Goal: Information Seeking & Learning: Find specific page/section

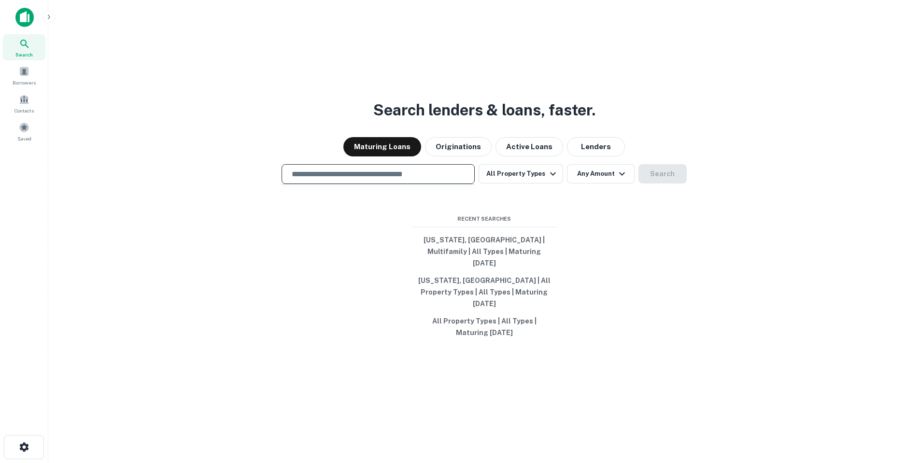
click at [394, 180] on input "text" at bounding box center [378, 173] width 184 height 11
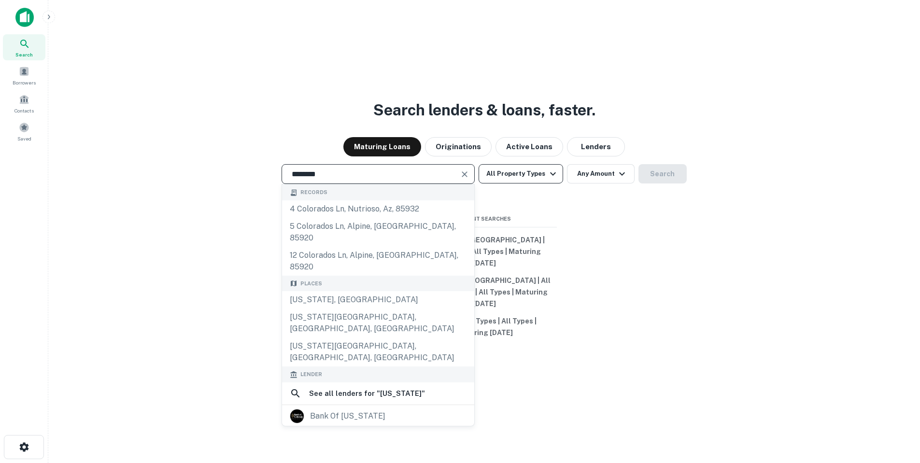
click at [528, 182] on button "All Property Types" at bounding box center [520, 173] width 84 height 19
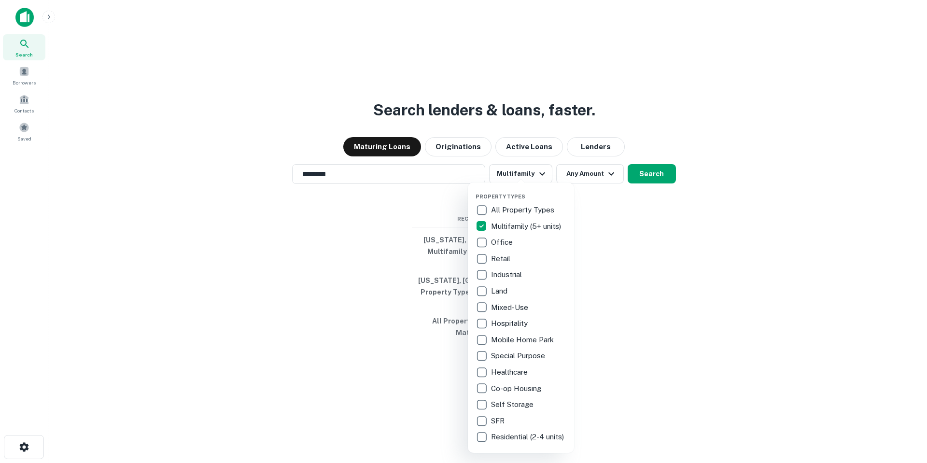
click at [576, 184] on div at bounding box center [463, 231] width 927 height 463
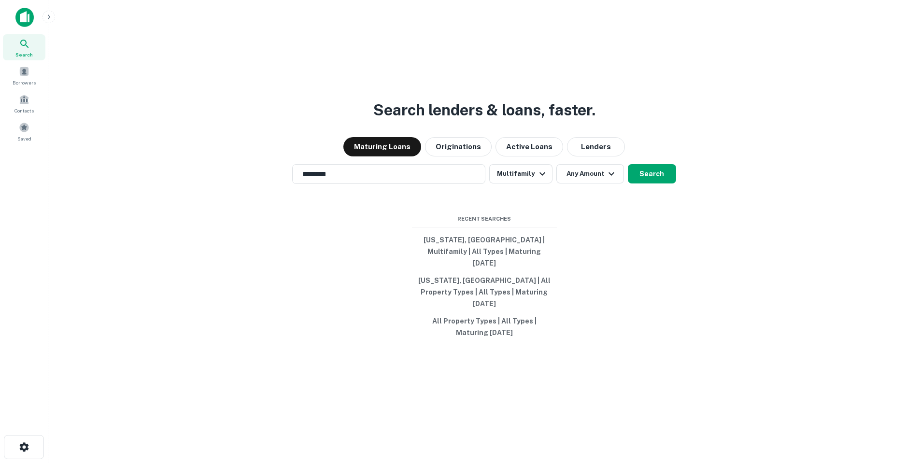
click at [585, 185] on div "Property Types All Property Types Multifamily (5+ units) Office Retail Industri…" at bounding box center [460, 231] width 920 height 463
click at [586, 183] on button "Any Amount" at bounding box center [590, 173] width 68 height 19
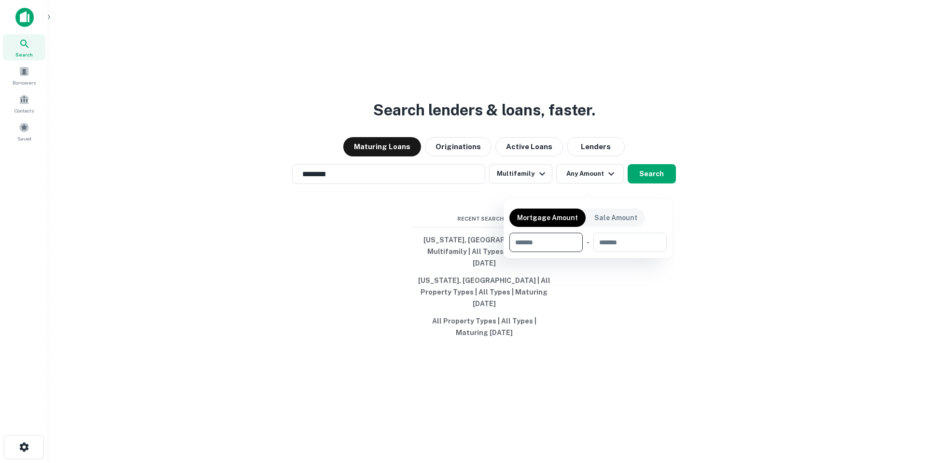
click at [653, 184] on div at bounding box center [463, 231] width 927 height 463
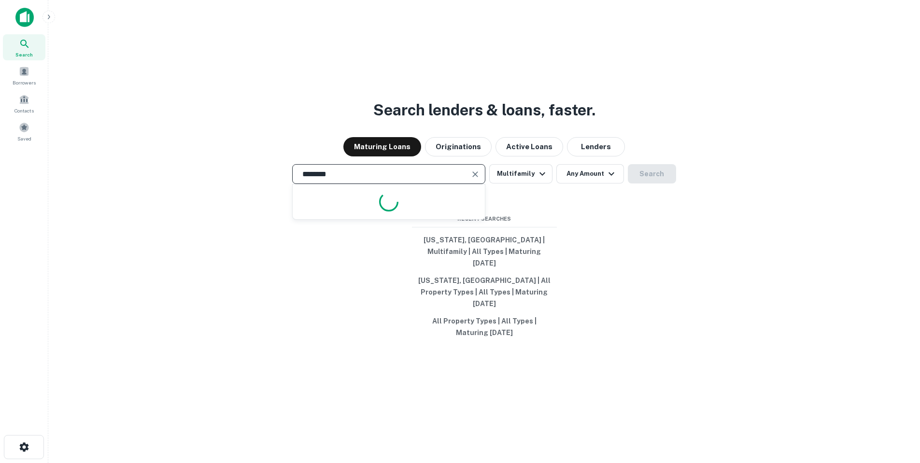
click at [388, 180] on input "********" at bounding box center [381, 173] width 170 height 11
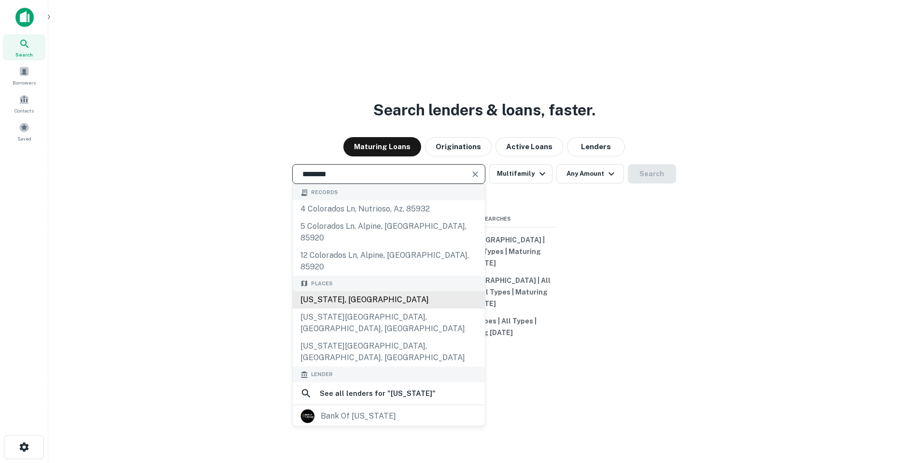
click at [333, 291] on div "[US_STATE], [GEOGRAPHIC_DATA]" at bounding box center [389, 299] width 192 height 17
type input "**********"
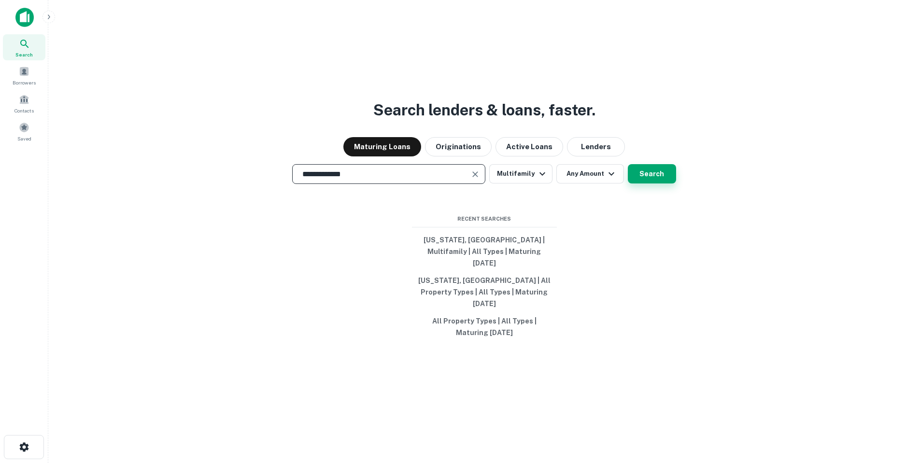
click at [661, 179] on button "Search" at bounding box center [652, 173] width 48 height 19
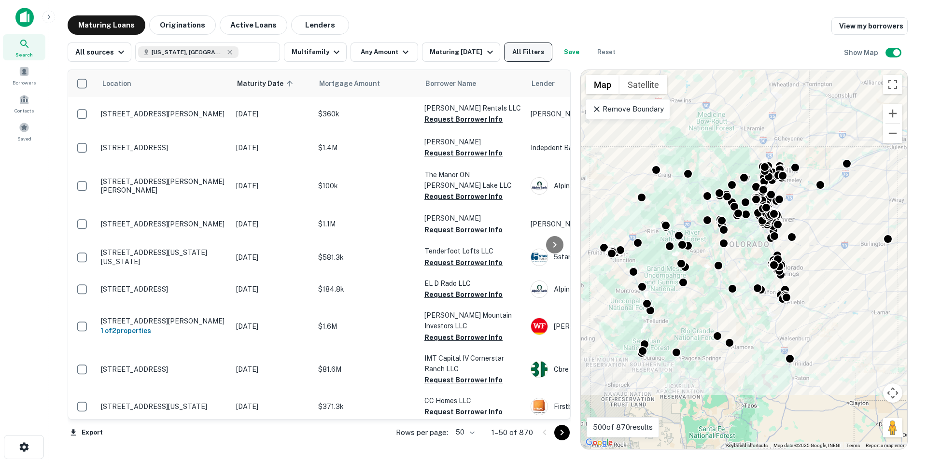
click at [523, 50] on button "All Filters" at bounding box center [528, 51] width 48 height 19
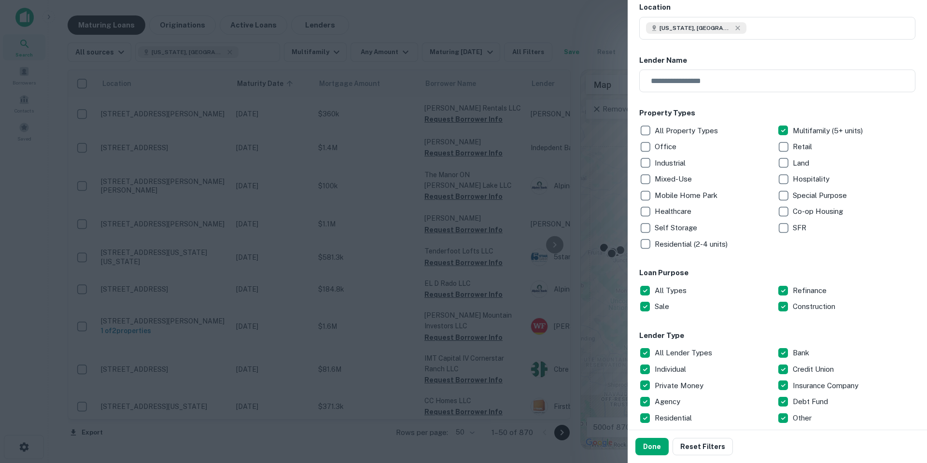
scroll to position [97, 0]
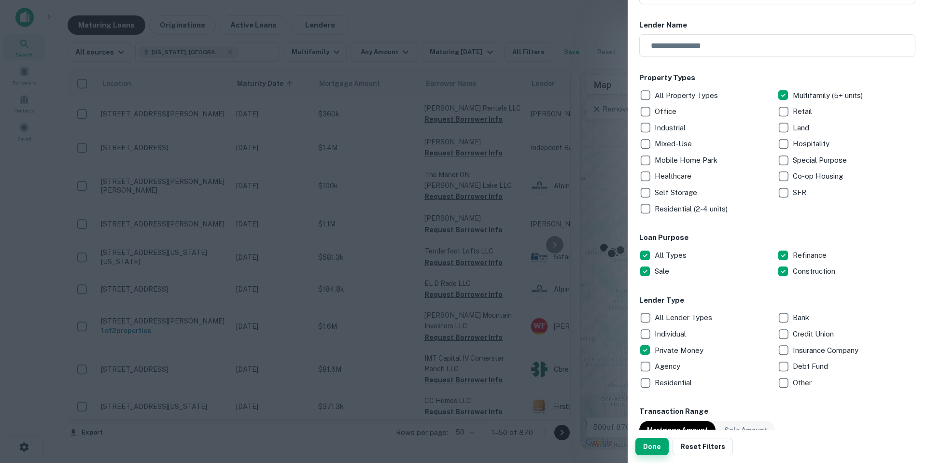
click at [646, 448] on button "Done" at bounding box center [651, 446] width 33 height 17
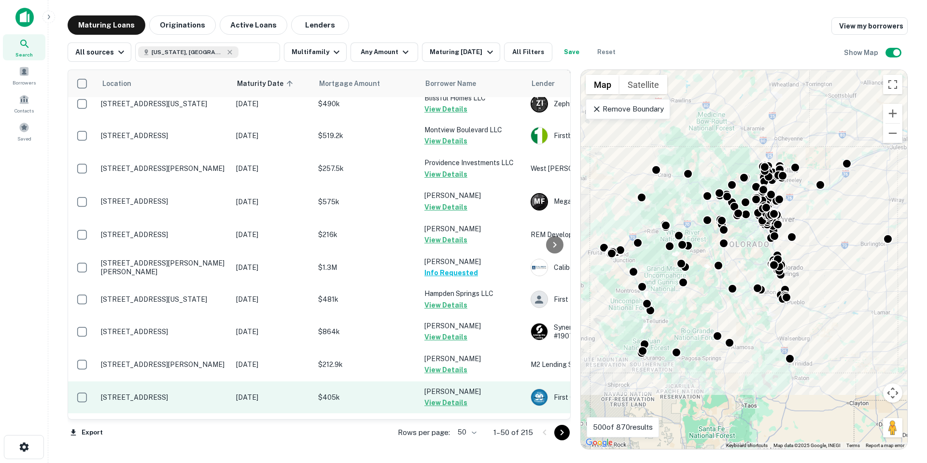
scroll to position [1308, 0]
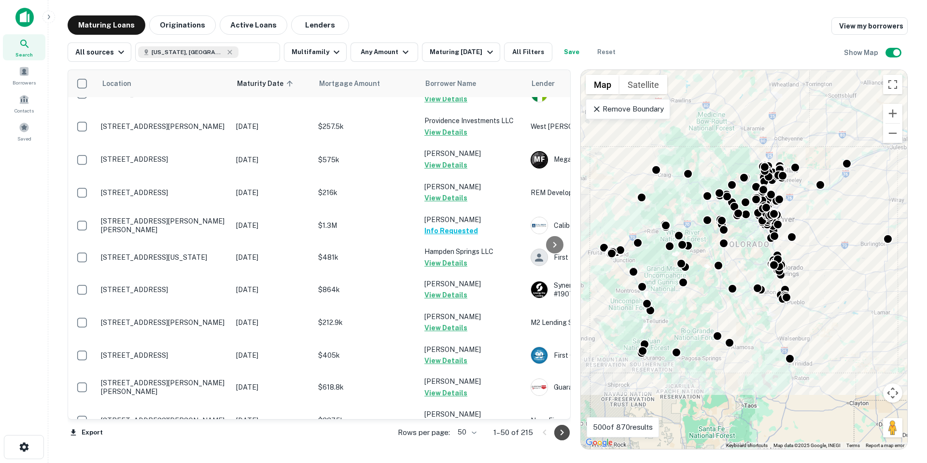
click at [559, 434] on icon "Go to next page" at bounding box center [562, 433] width 12 height 12
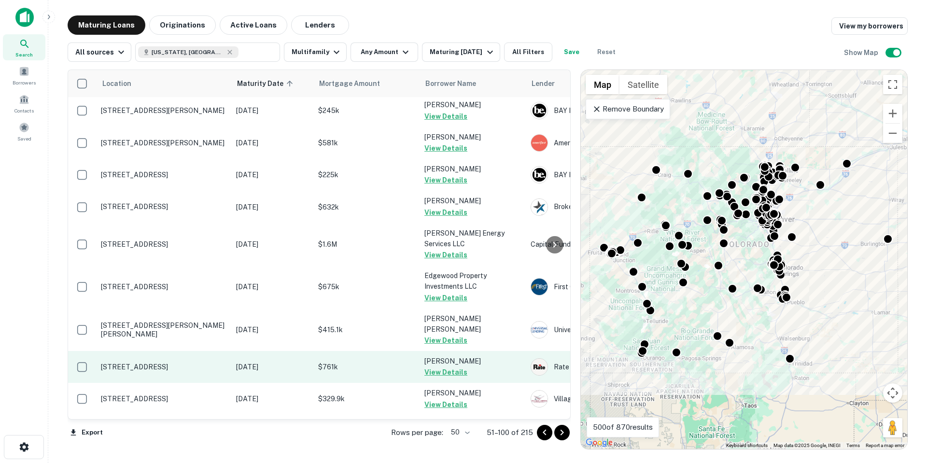
scroll to position [1375, 0]
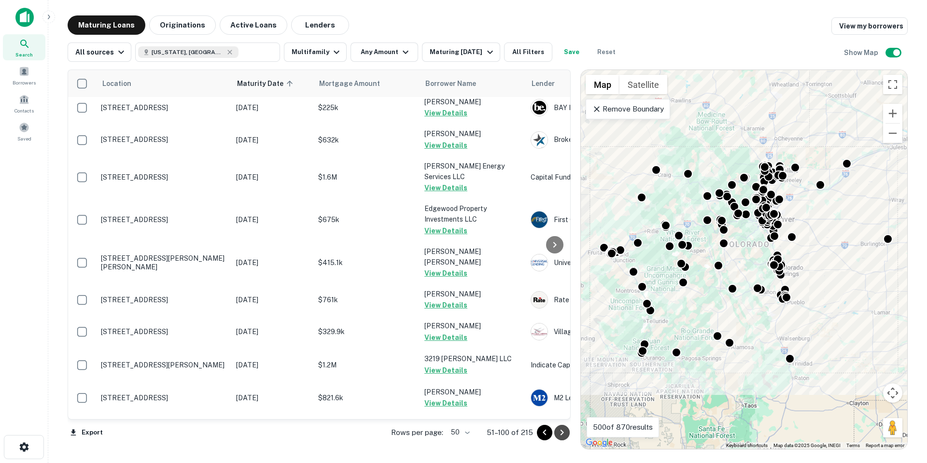
click at [566, 436] on icon "Go to next page" at bounding box center [562, 433] width 12 height 12
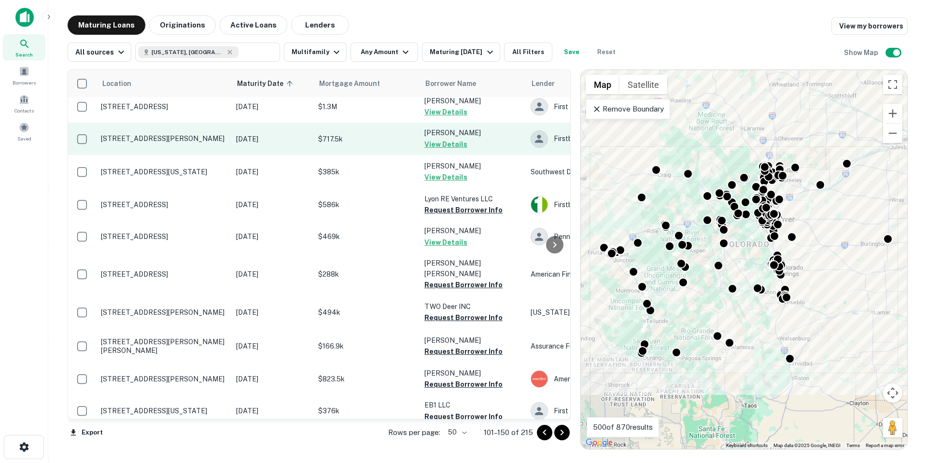
scroll to position [338, 0]
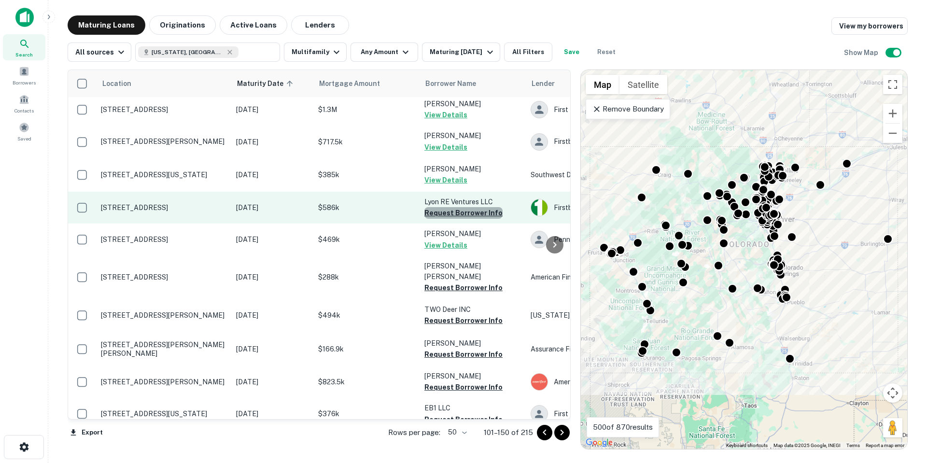
click at [465, 207] on button "Request Borrower Info" at bounding box center [463, 213] width 78 height 12
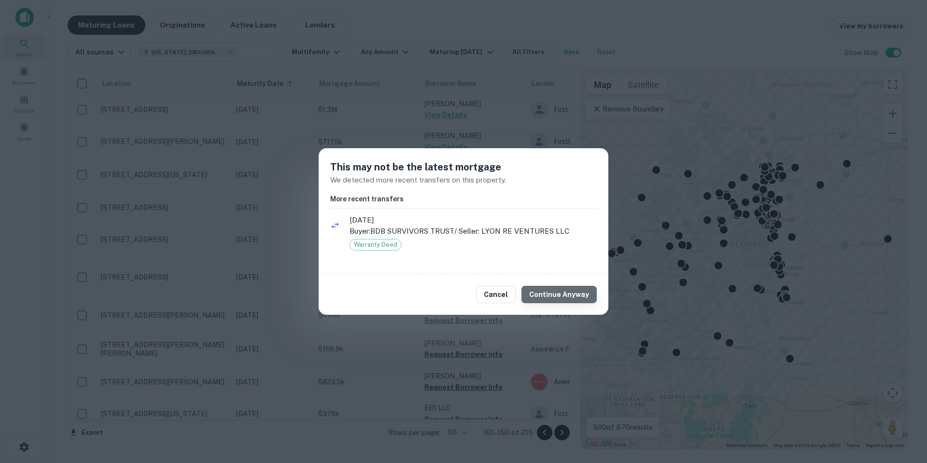
click at [562, 303] on button "Continue Anyway" at bounding box center [558, 294] width 75 height 17
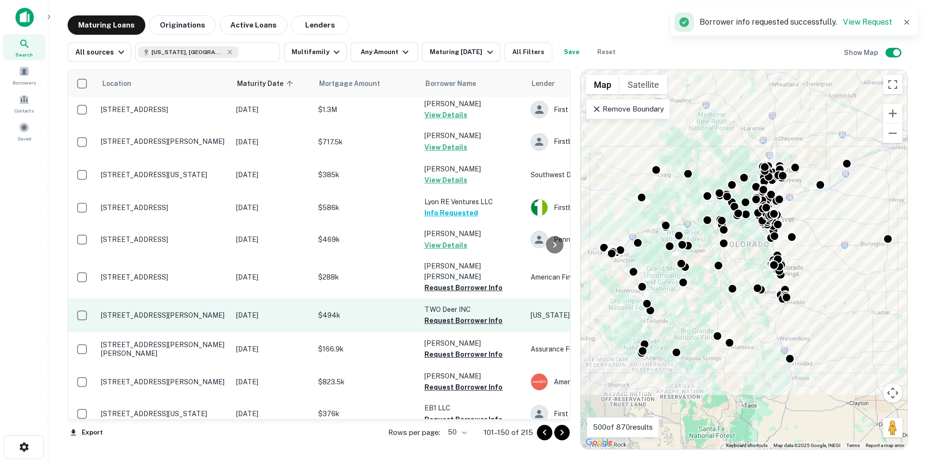
click at [485, 282] on button "Request Borrower Info" at bounding box center [463, 288] width 78 height 12
click at [479, 315] on button "Request Borrower Info" at bounding box center [463, 321] width 78 height 12
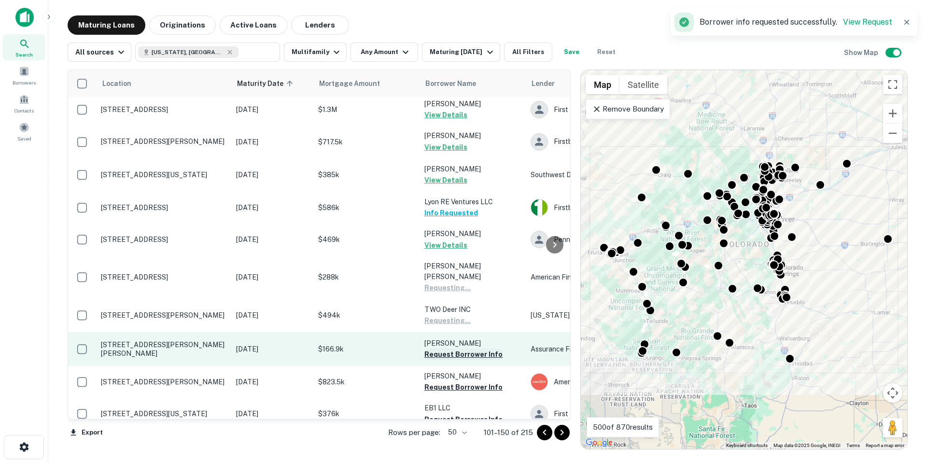
click at [481, 349] on button "Request Borrower Info" at bounding box center [463, 355] width 78 height 12
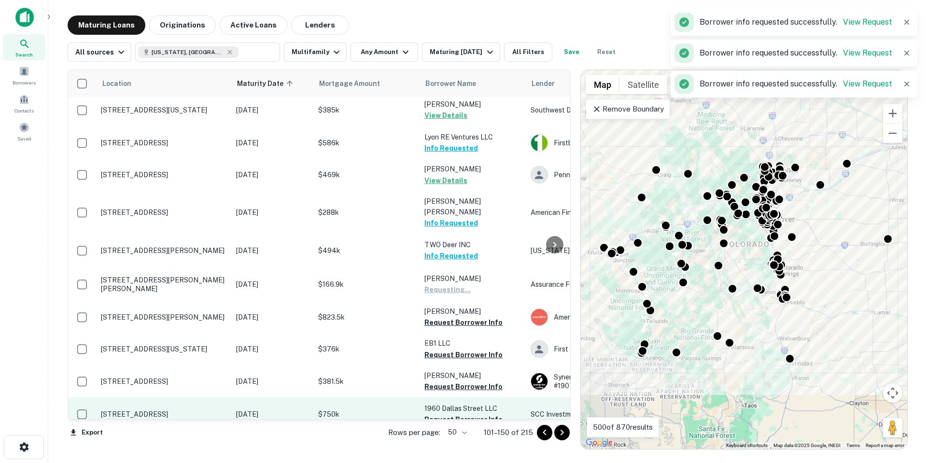
scroll to position [483, 0]
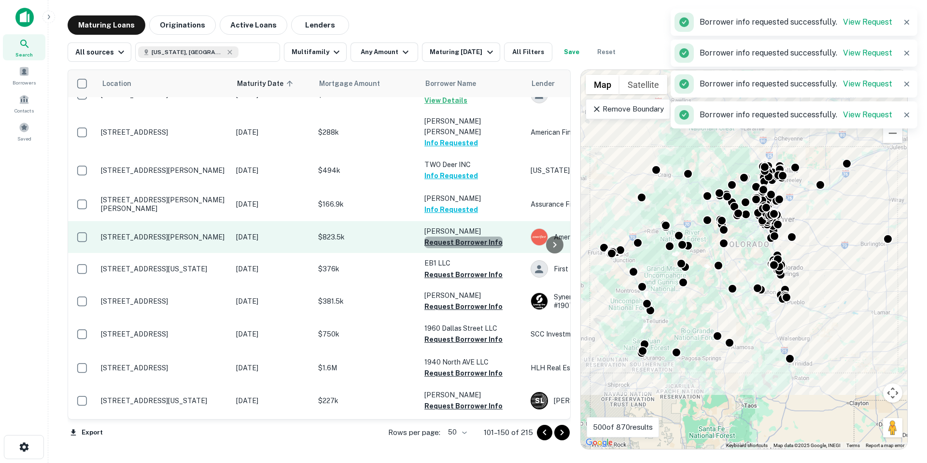
click at [475, 237] on button "Request Borrower Info" at bounding box center [463, 243] width 78 height 12
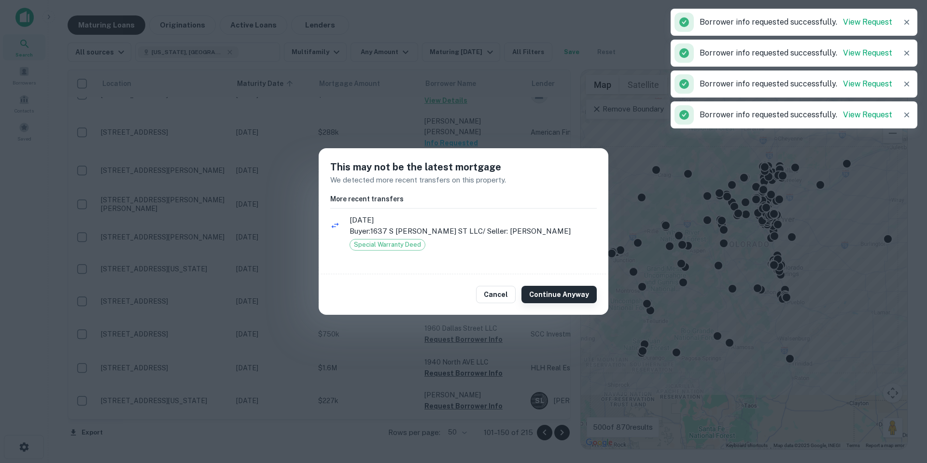
click at [573, 295] on button "Continue Anyway" at bounding box center [558, 294] width 75 height 17
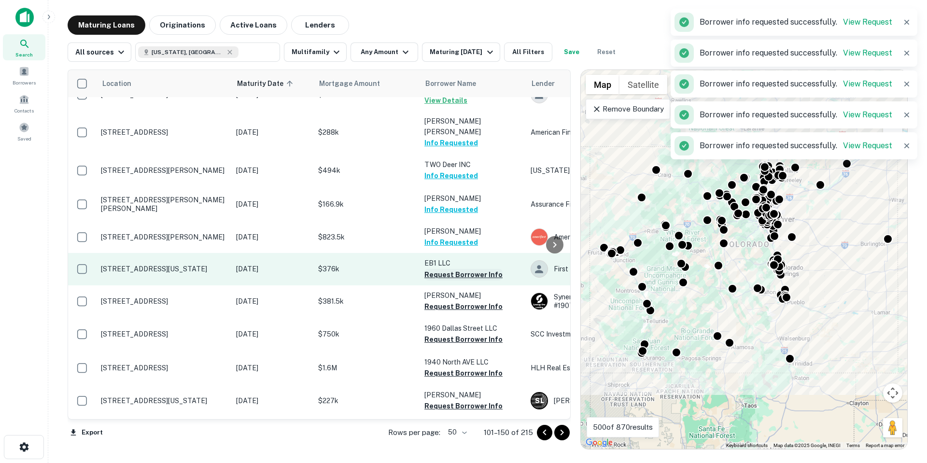
click at [475, 269] on button "Request Borrower Info" at bounding box center [463, 275] width 78 height 12
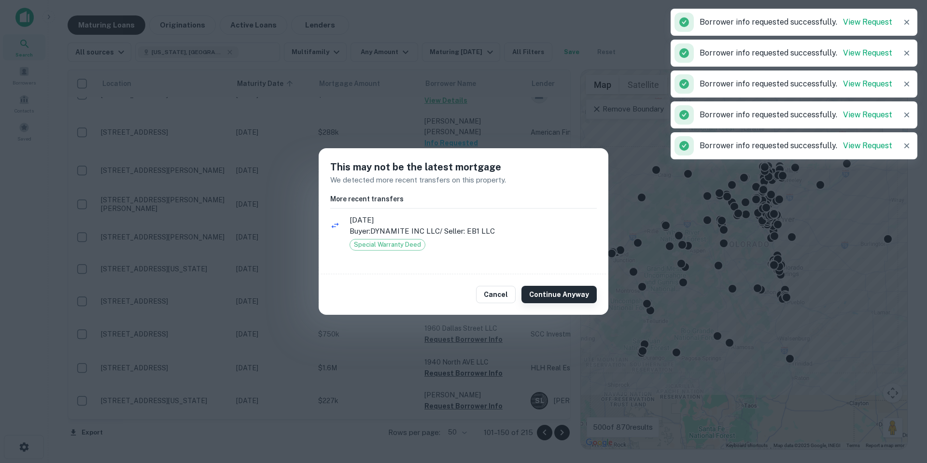
click at [543, 293] on button "Continue Anyway" at bounding box center [558, 294] width 75 height 17
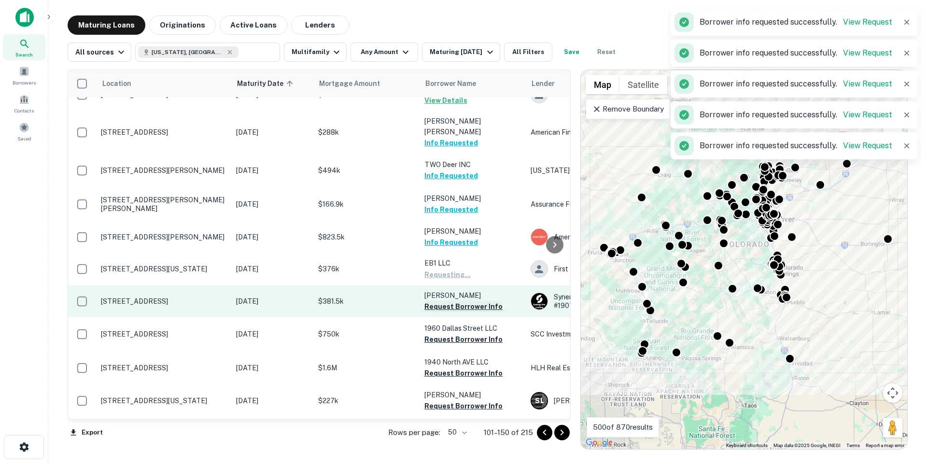
click at [483, 301] on button "Request Borrower Info" at bounding box center [463, 307] width 78 height 12
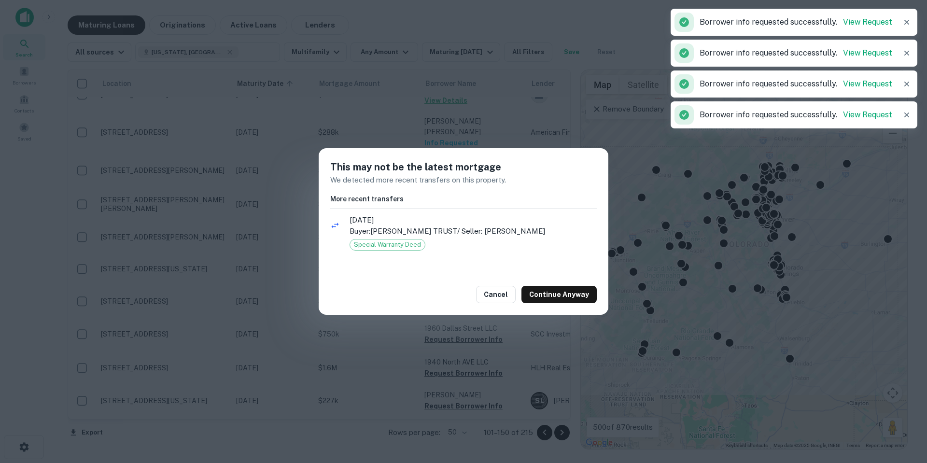
click at [554, 296] on button "Continue Anyway" at bounding box center [558, 294] width 75 height 17
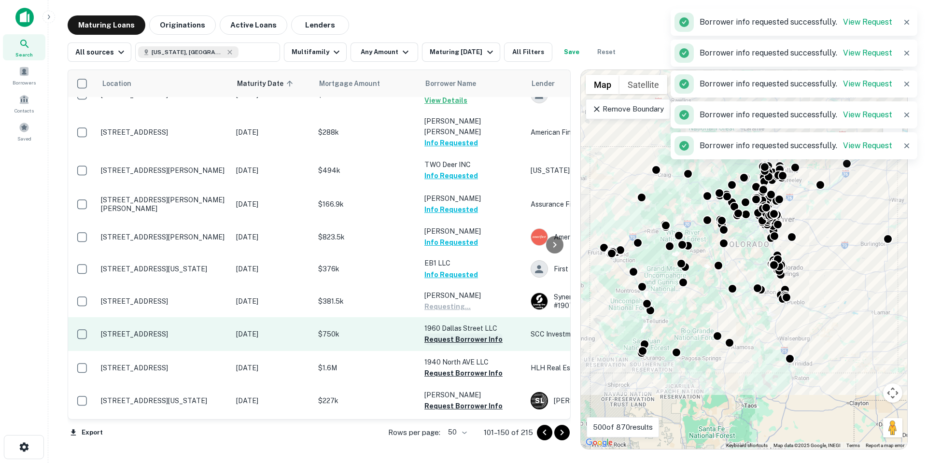
click at [478, 334] on button "Request Borrower Info" at bounding box center [463, 340] width 78 height 12
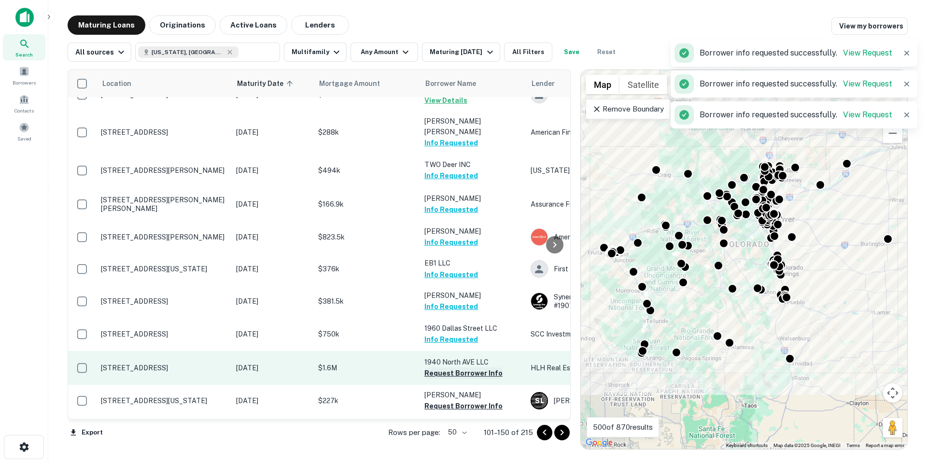
click at [473, 359] on td "1940 North AVE LLC Request Borrower Info" at bounding box center [472, 368] width 106 height 34
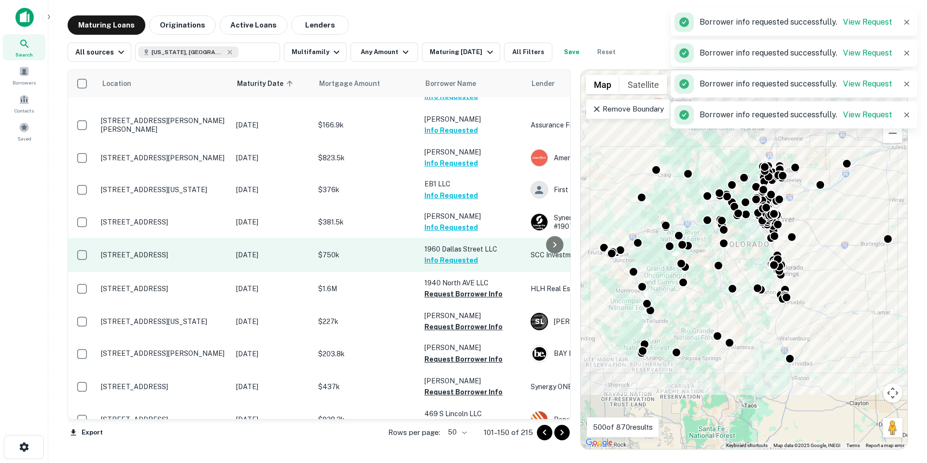
scroll to position [531, 0]
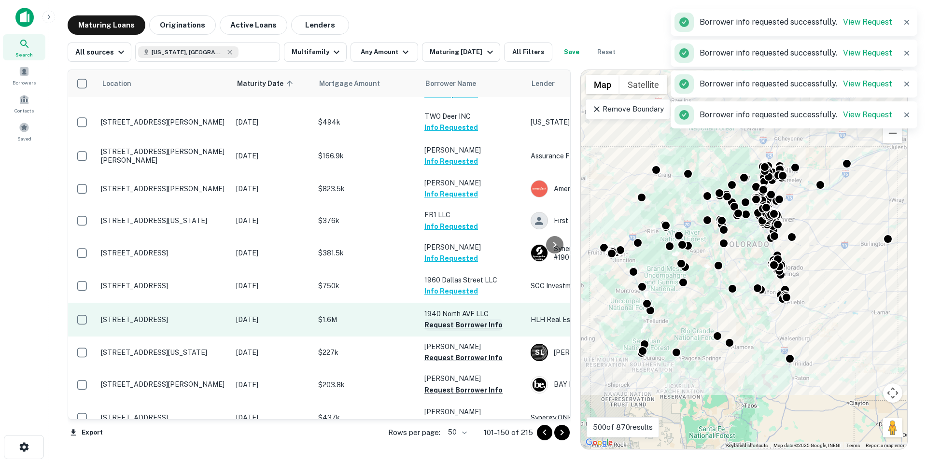
click at [475, 319] on button "Request Borrower Info" at bounding box center [463, 325] width 78 height 12
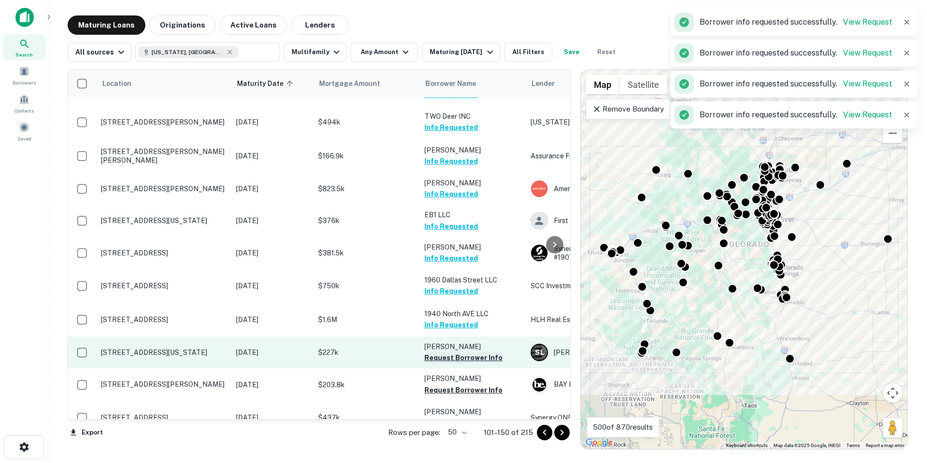
click at [471, 352] on button "Request Borrower Info" at bounding box center [463, 358] width 78 height 12
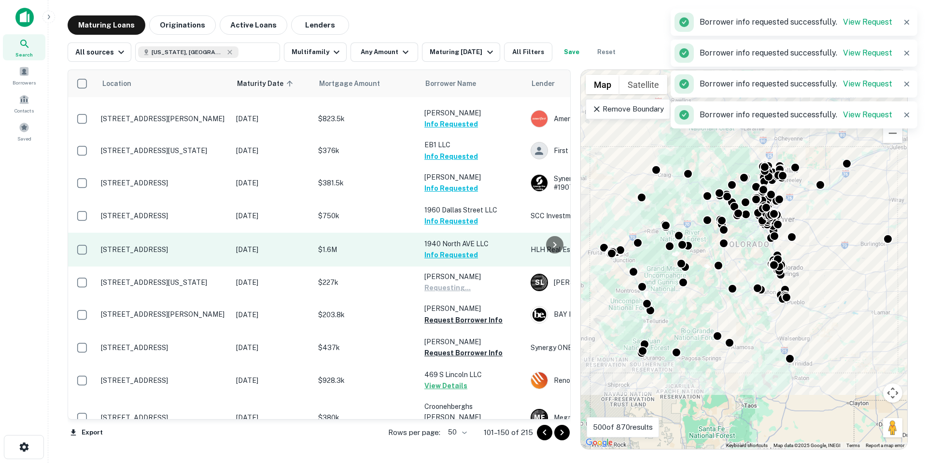
scroll to position [628, 0]
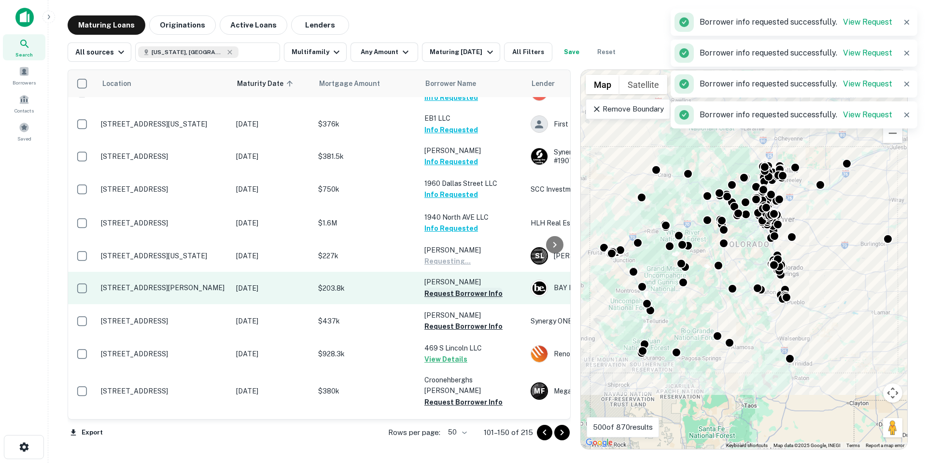
click at [466, 288] on button "Request Borrower Info" at bounding box center [463, 294] width 78 height 12
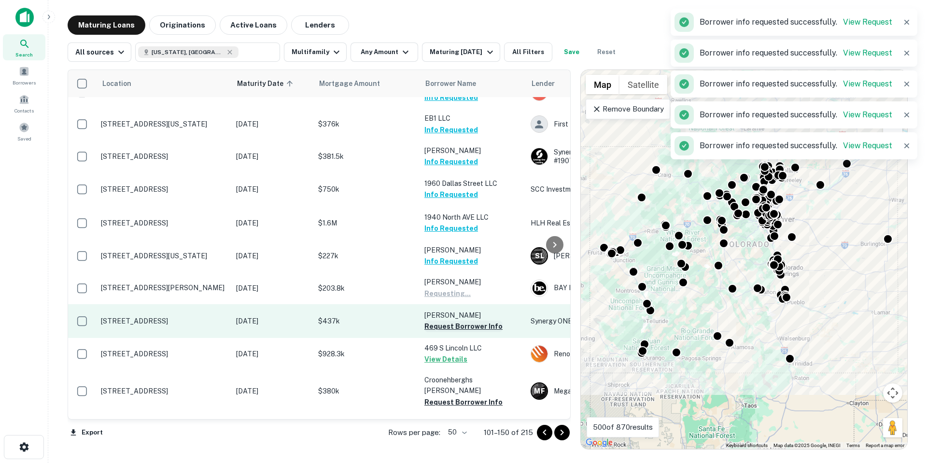
click at [465, 321] on button "Request Borrower Info" at bounding box center [463, 327] width 78 height 12
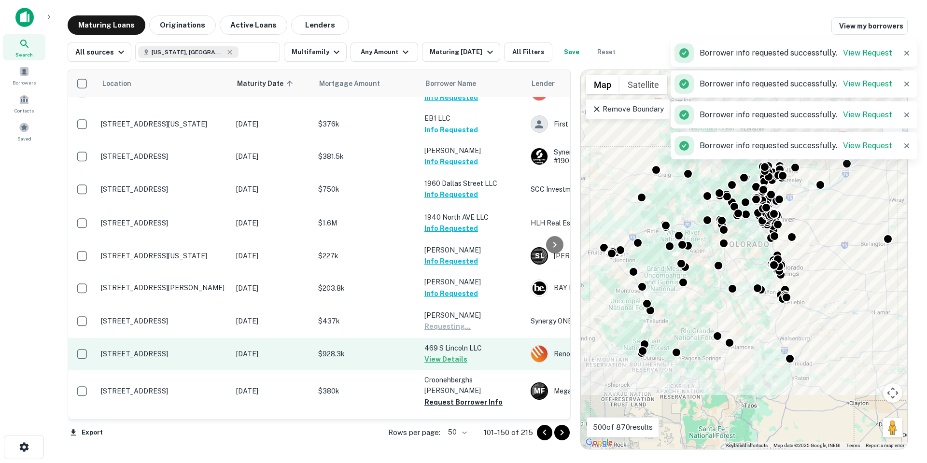
scroll to position [772, 0]
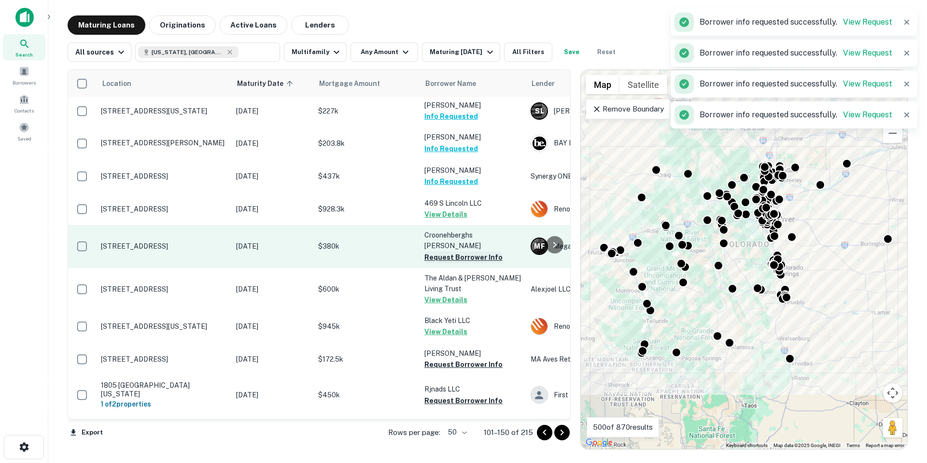
click at [470, 252] on button "Request Borrower Info" at bounding box center [463, 258] width 78 height 12
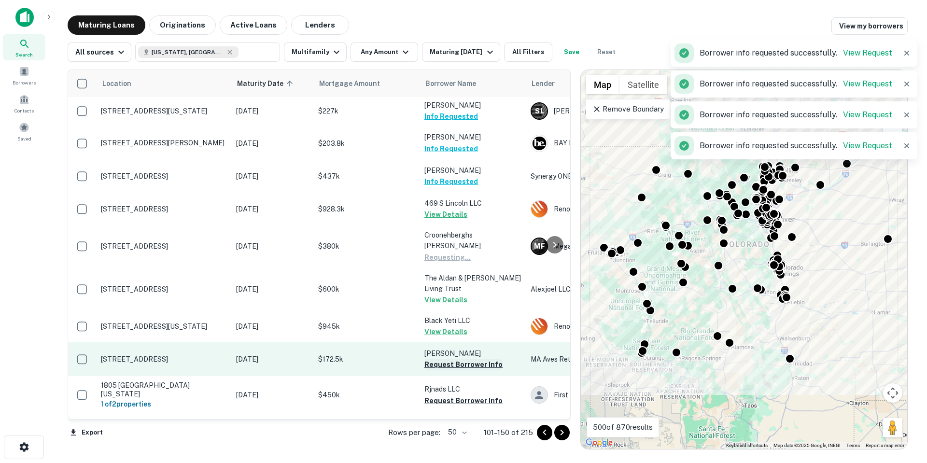
click at [484, 359] on button "Request Borrower Info" at bounding box center [463, 365] width 78 height 12
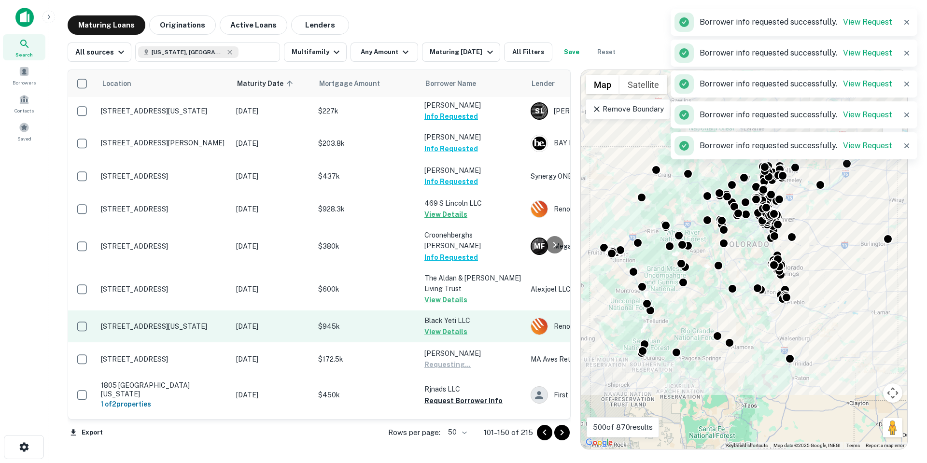
scroll to position [869, 0]
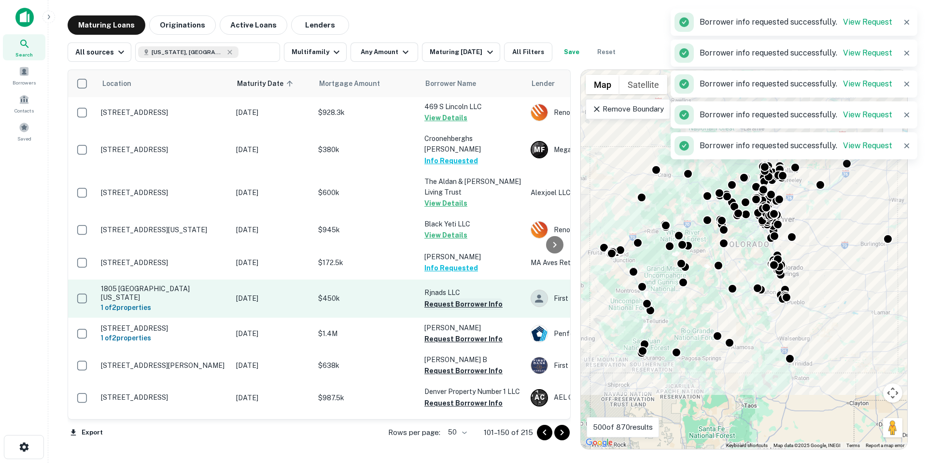
click at [479, 298] on button "Request Borrower Info" at bounding box center [463, 304] width 78 height 12
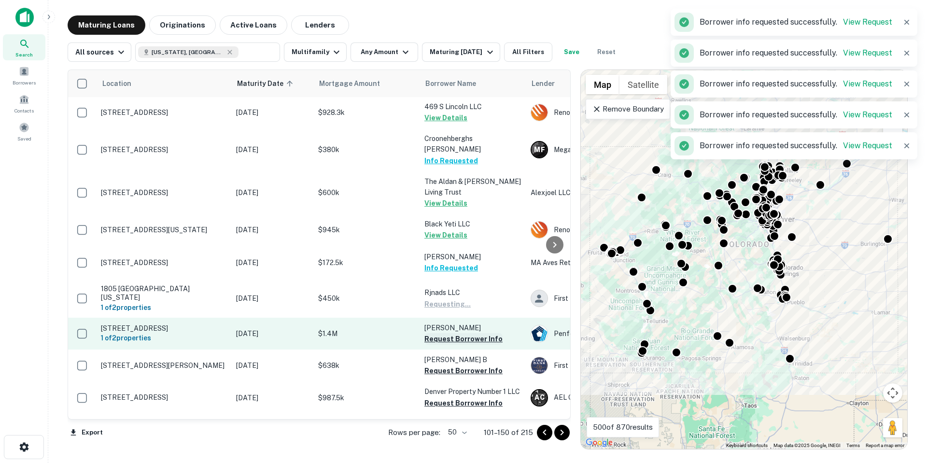
click at [480, 333] on button "Request Borrower Info" at bounding box center [463, 339] width 78 height 12
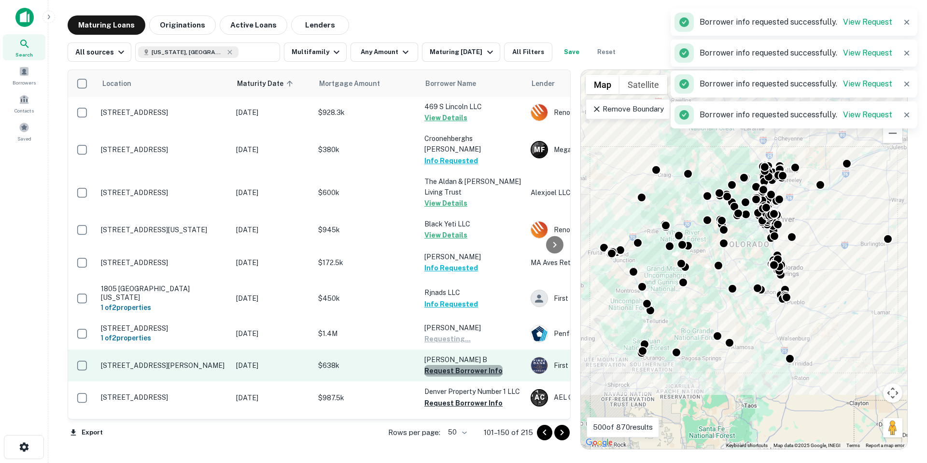
click at [475, 365] on button "Request Borrower Info" at bounding box center [463, 371] width 78 height 12
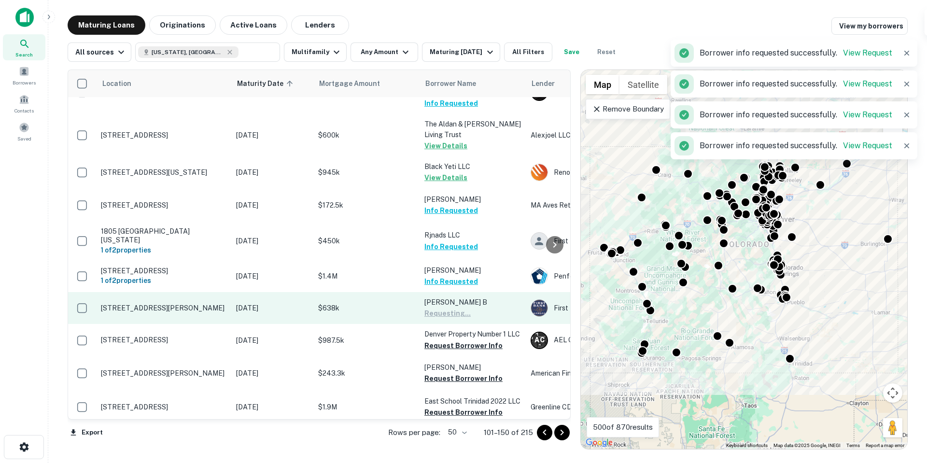
scroll to position [965, 0]
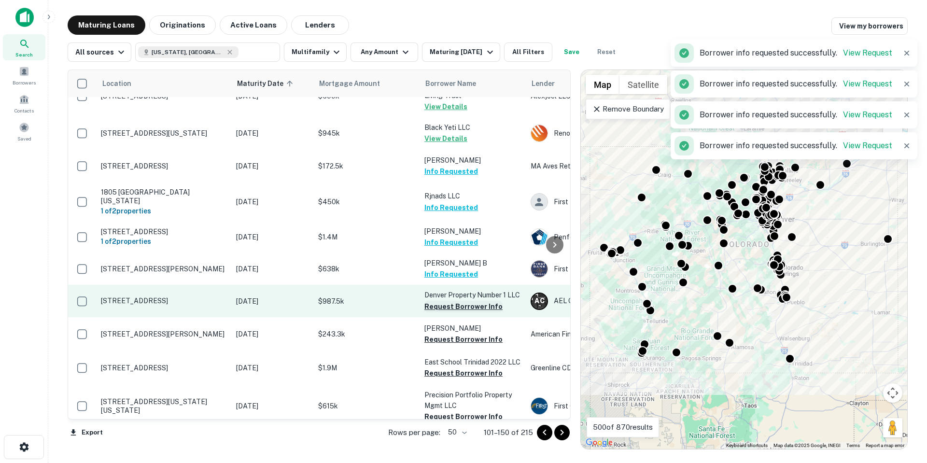
click at [476, 301] on button "Request Borrower Info" at bounding box center [463, 307] width 78 height 12
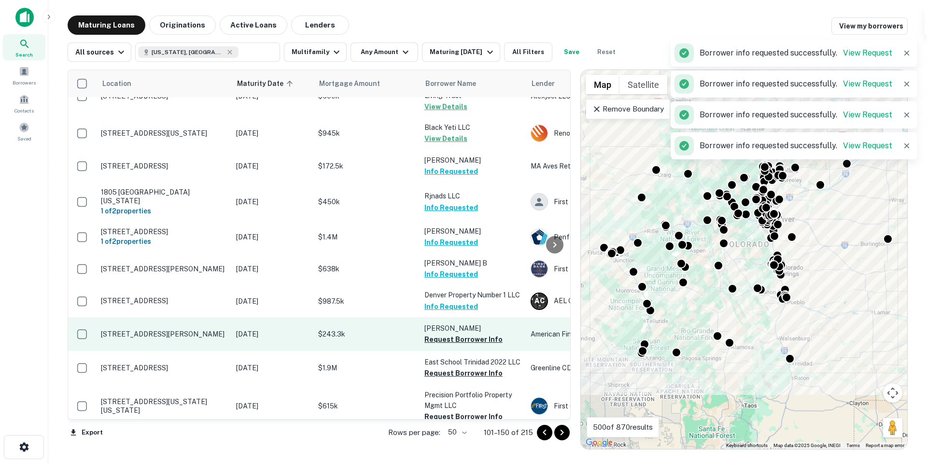
click at [473, 334] on button "Request Borrower Info" at bounding box center [463, 340] width 78 height 12
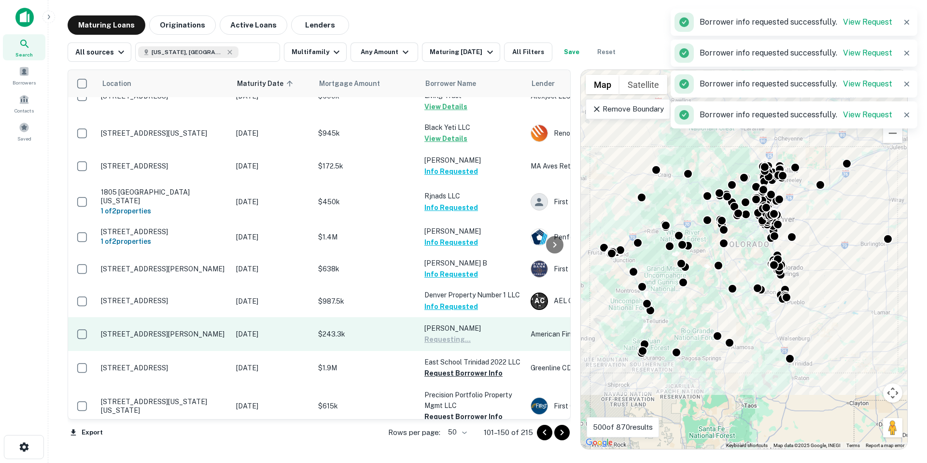
scroll to position [1110, 0]
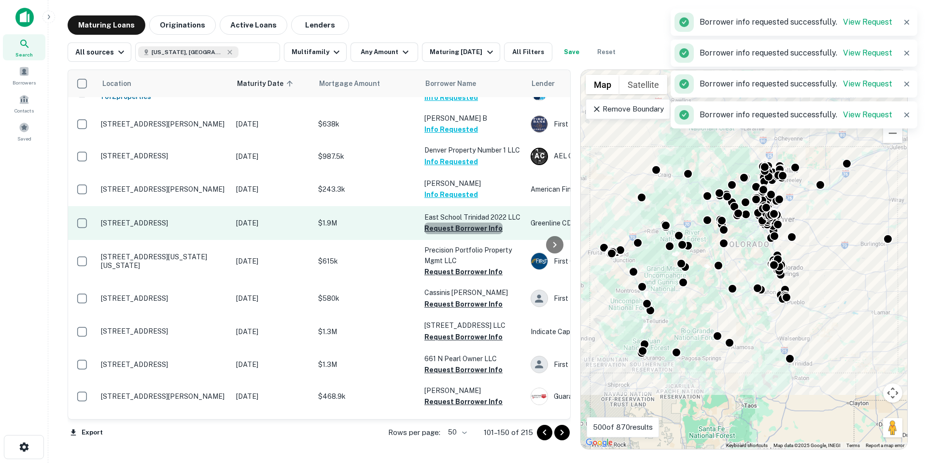
click at [483, 223] on button "Request Borrower Info" at bounding box center [463, 229] width 78 height 12
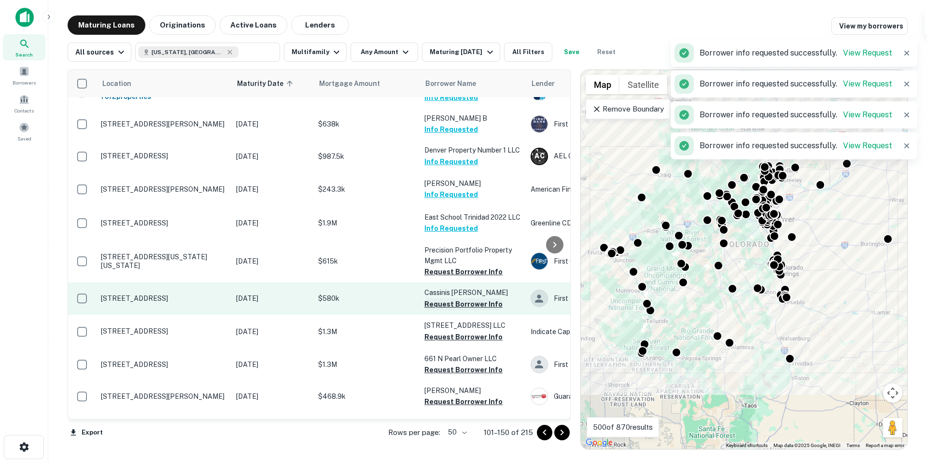
click at [467, 266] on button "Request Borrower Info" at bounding box center [463, 272] width 78 height 12
click at [470, 298] on button "Request Borrower Info" at bounding box center [463, 304] width 78 height 12
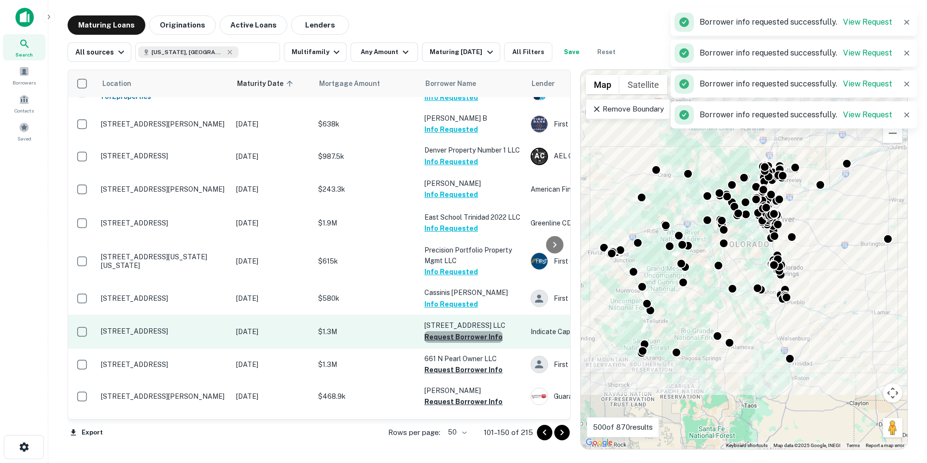
click at [473, 331] on button "Request Borrower Info" at bounding box center [463, 337] width 78 height 12
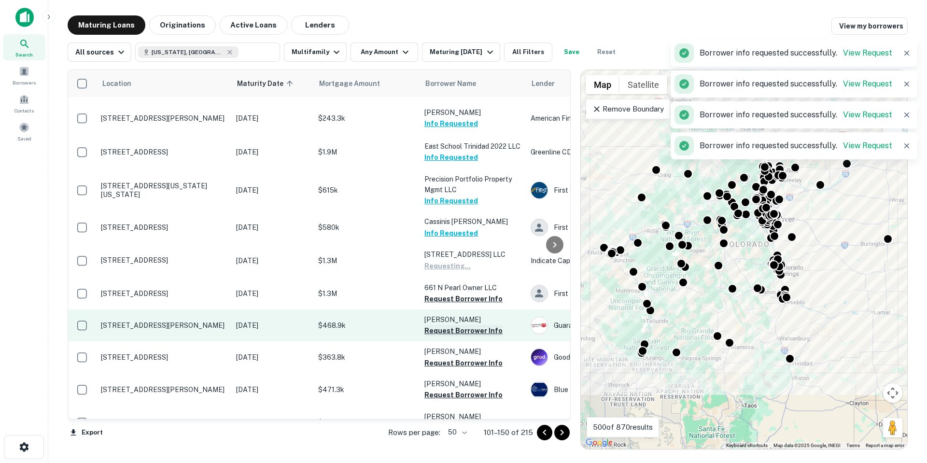
scroll to position [1207, 0]
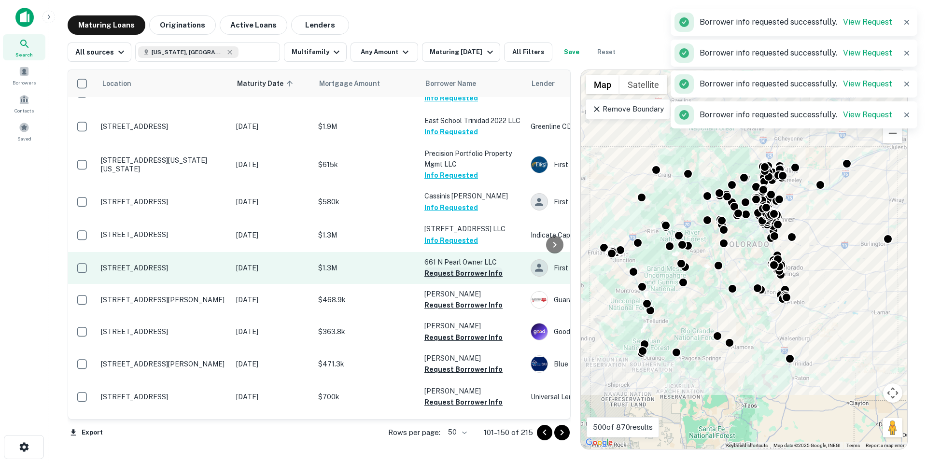
click at [482, 267] on button "Request Borrower Info" at bounding box center [463, 273] width 78 height 12
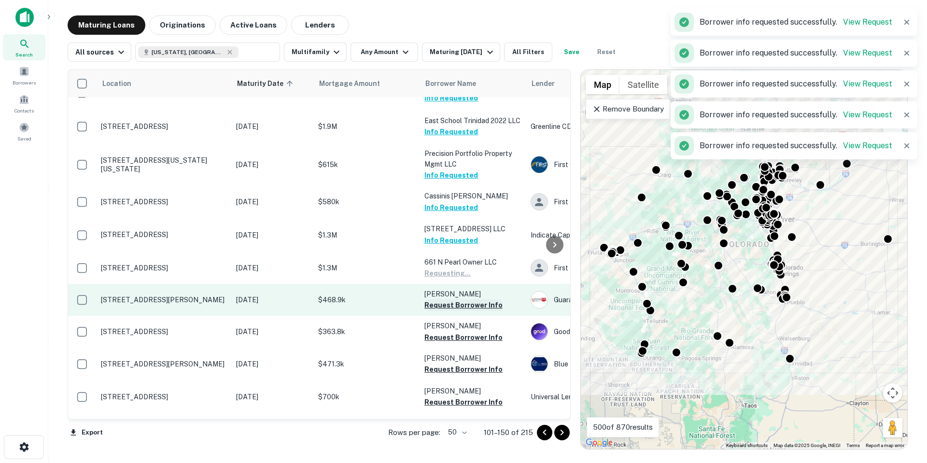
click at [476, 299] on button "Request Borrower Info" at bounding box center [463, 305] width 78 height 12
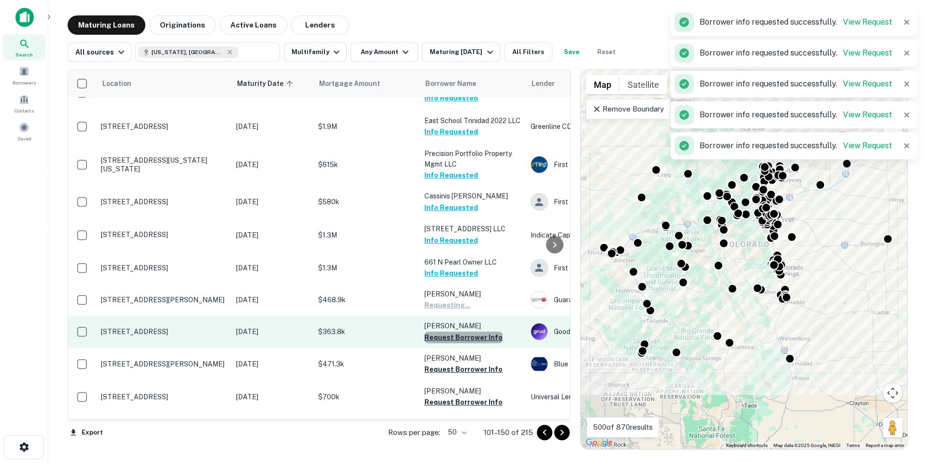
click at [477, 332] on button "Request Borrower Info" at bounding box center [463, 338] width 78 height 12
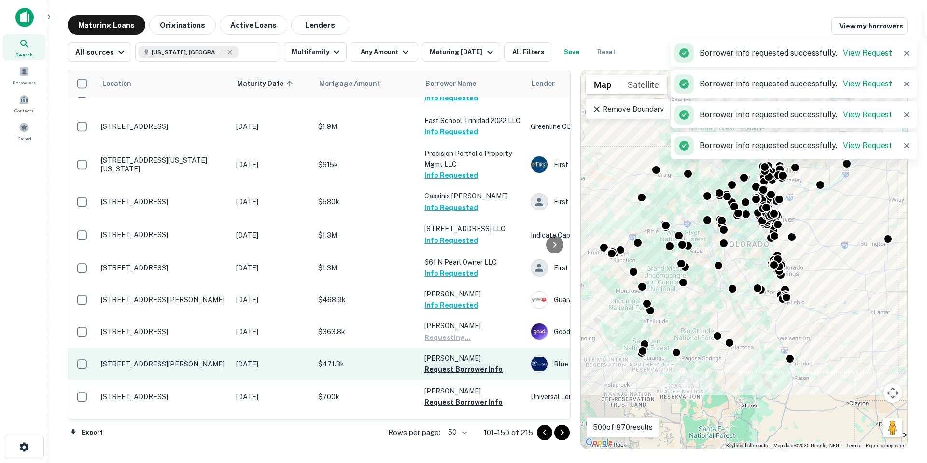
click at [476, 363] on button "Request Borrower Info" at bounding box center [463, 369] width 78 height 12
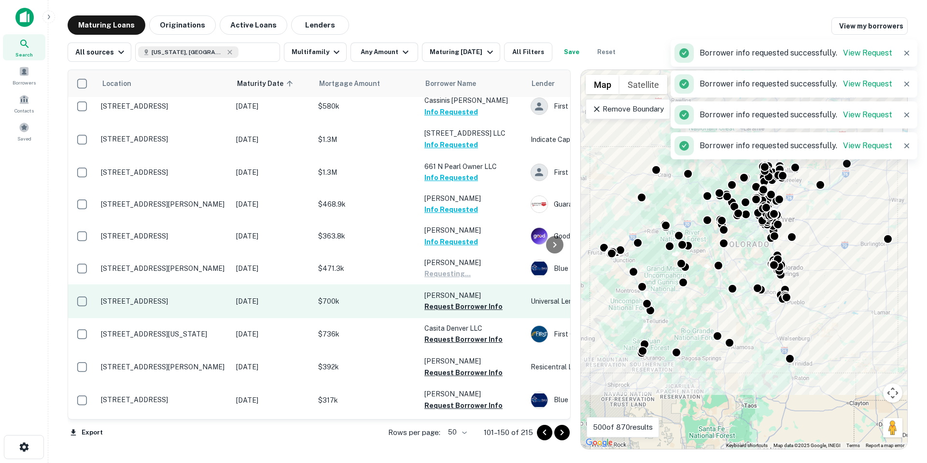
scroll to position [1303, 0]
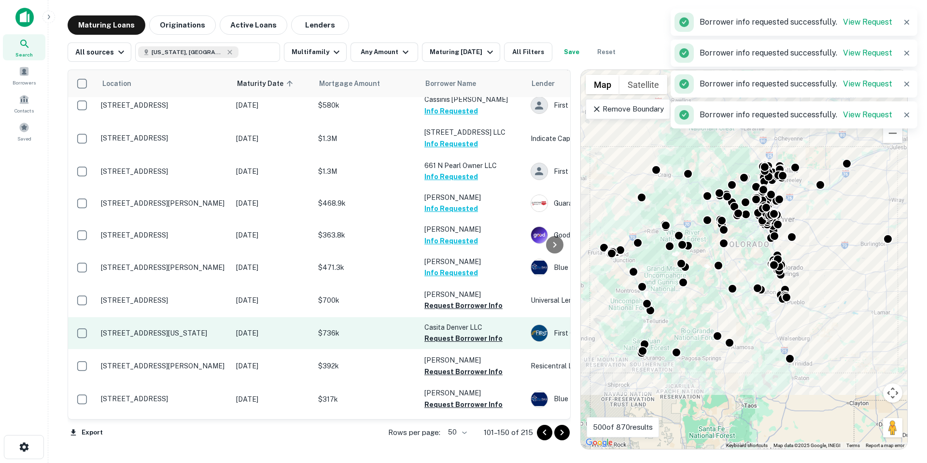
click at [473, 300] on button "Request Borrower Info" at bounding box center [463, 306] width 78 height 12
click at [473, 333] on button "Request Borrower Info" at bounding box center [463, 339] width 78 height 12
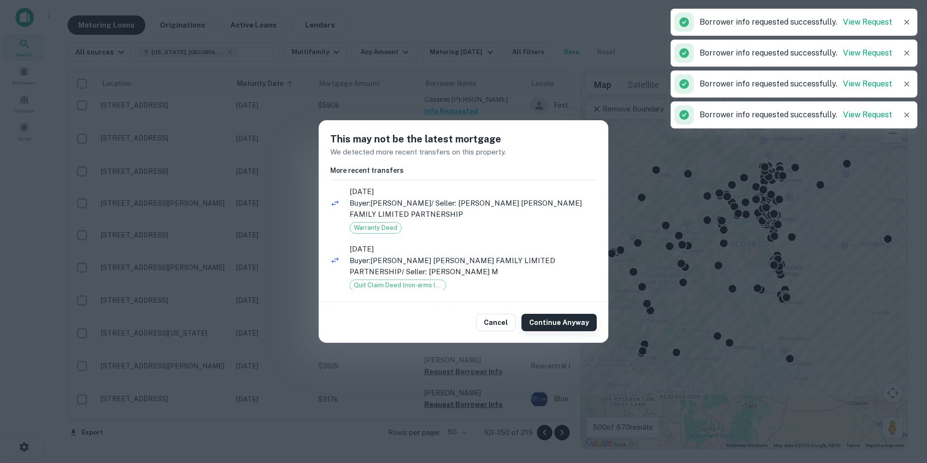
click at [556, 322] on button "Continue Anyway" at bounding box center [558, 322] width 75 height 17
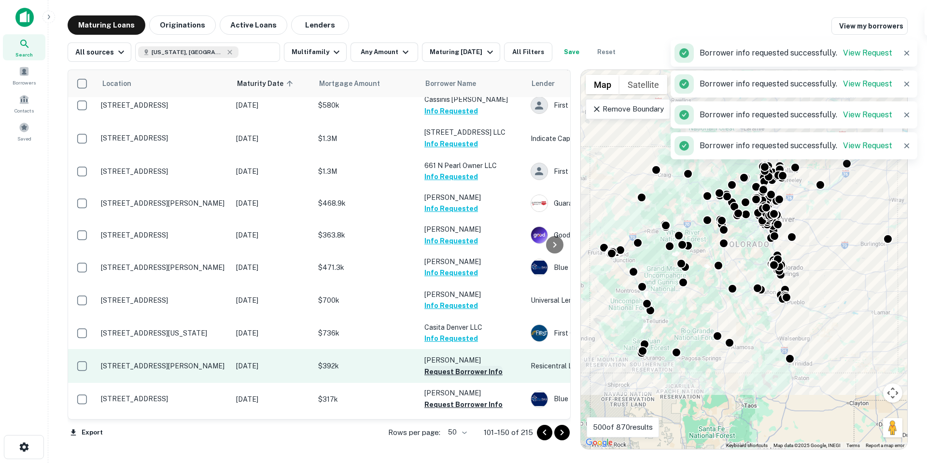
click at [479, 366] on button "Request Borrower Info" at bounding box center [463, 372] width 78 height 12
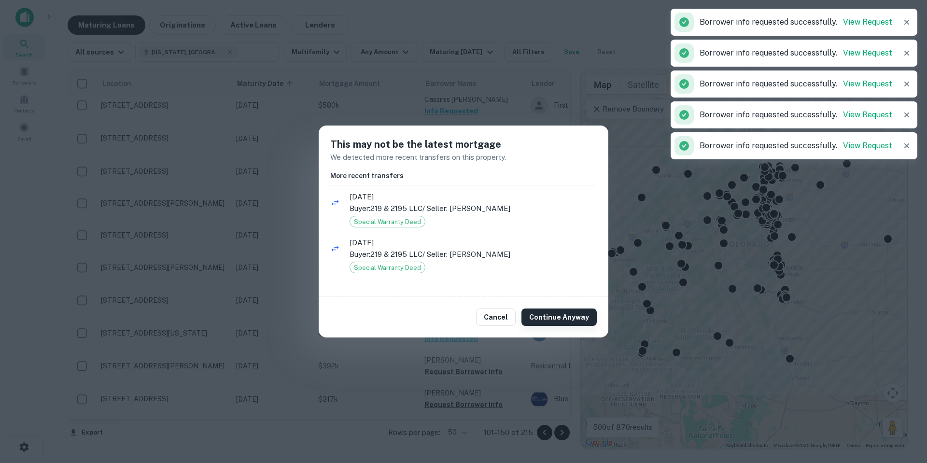
click at [569, 321] on button "Continue Anyway" at bounding box center [558, 316] width 75 height 17
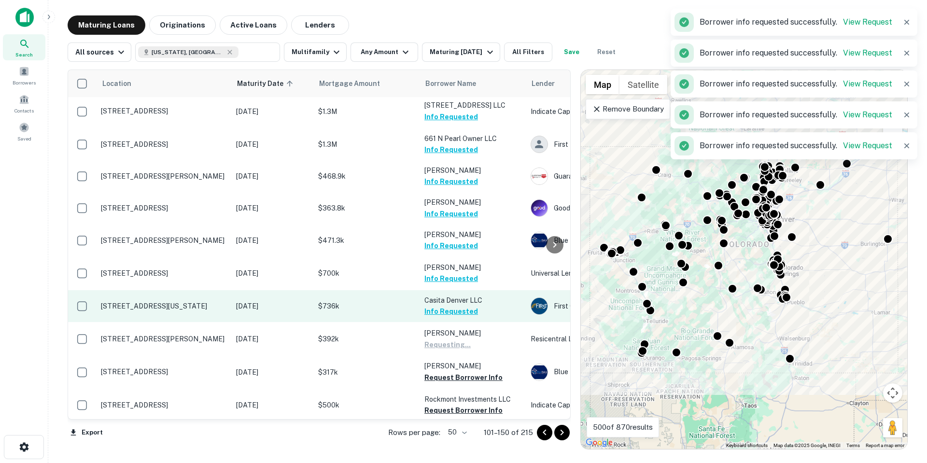
scroll to position [1342, 0]
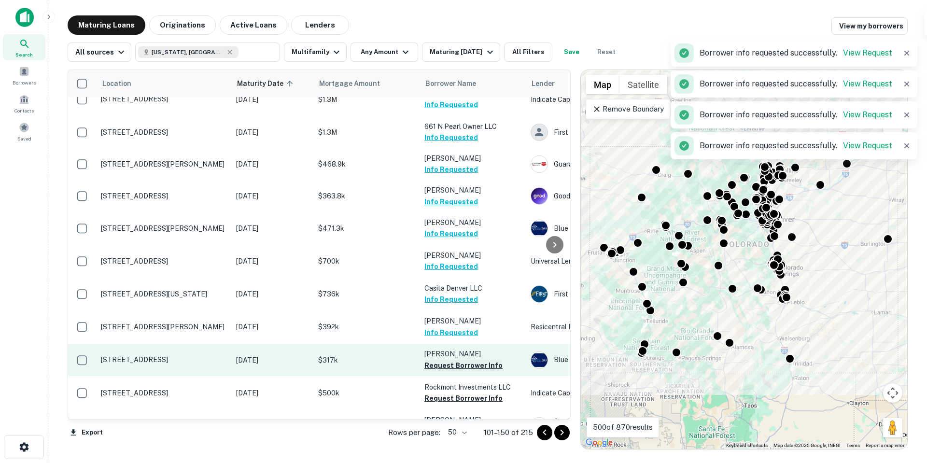
click at [483, 360] on button "Request Borrower Info" at bounding box center [463, 366] width 78 height 12
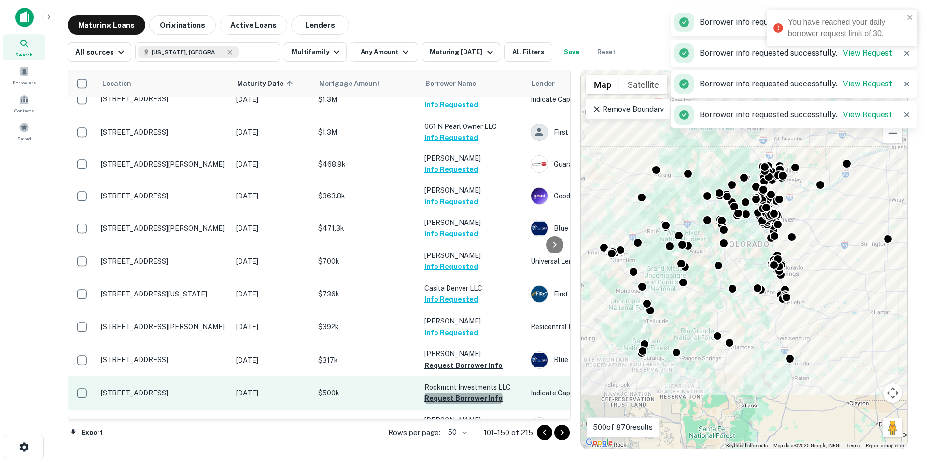
click at [489, 392] on button "Request Borrower Info" at bounding box center [463, 398] width 78 height 12
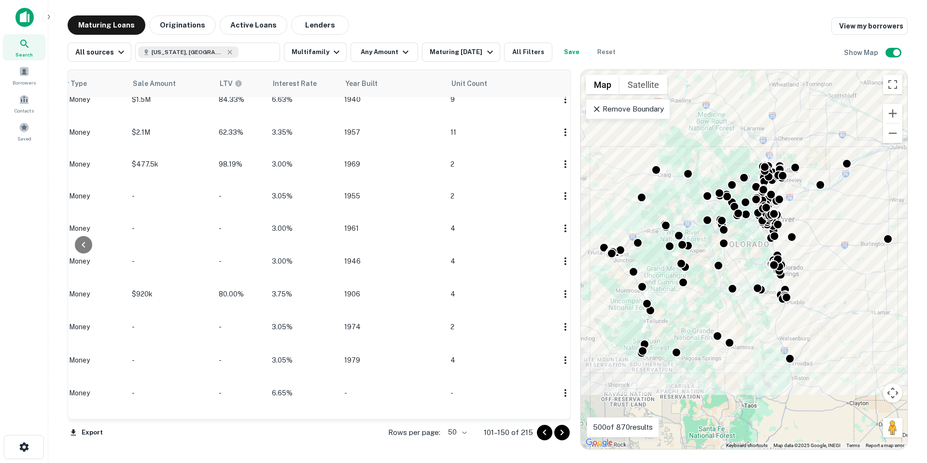
scroll to position [1342, 791]
